Goal: Information Seeking & Learning: Learn about a topic

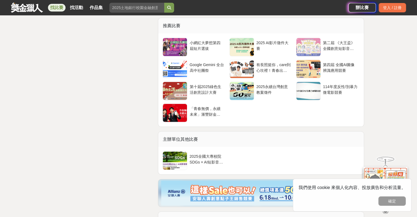
scroll to position [1260, 0]
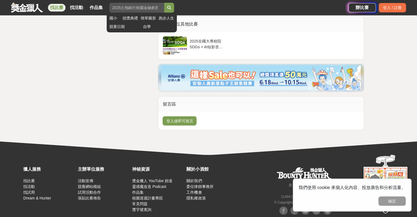
click at [139, 10] on input "search" at bounding box center [136, 8] width 55 height 10
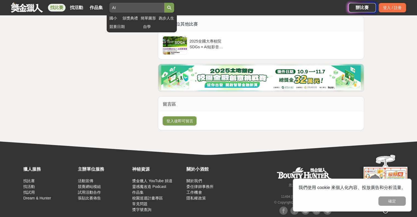
type input "AI"
click at [164, 3] on button "submit" at bounding box center [169, 8] width 10 height 10
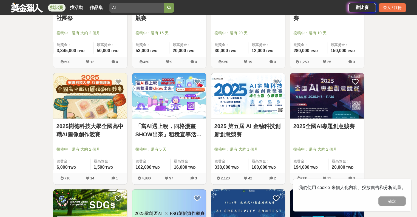
scroll to position [512, 0]
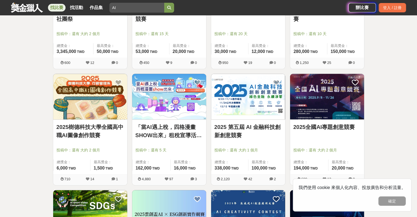
click at [239, 97] on img at bounding box center [248, 97] width 74 height 46
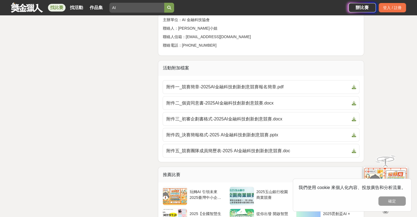
scroll to position [945, 0]
click at [227, 115] on span "附件三_初審企劃書格式-2025AI金融科技創新創意競賽.docx" at bounding box center [257, 118] width 183 height 7
